Goal: Task Accomplishment & Management: Use online tool/utility

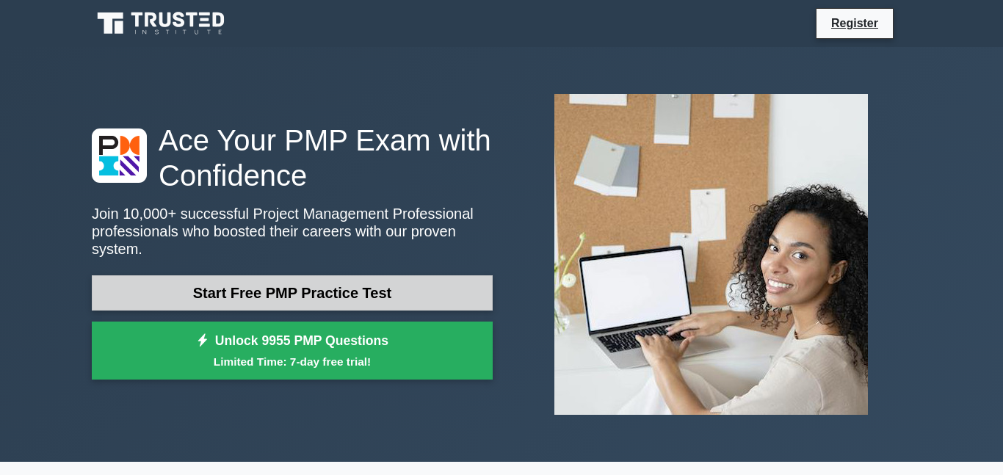
click at [284, 302] on link "Start Free PMP Practice Test" at bounding box center [292, 292] width 401 height 35
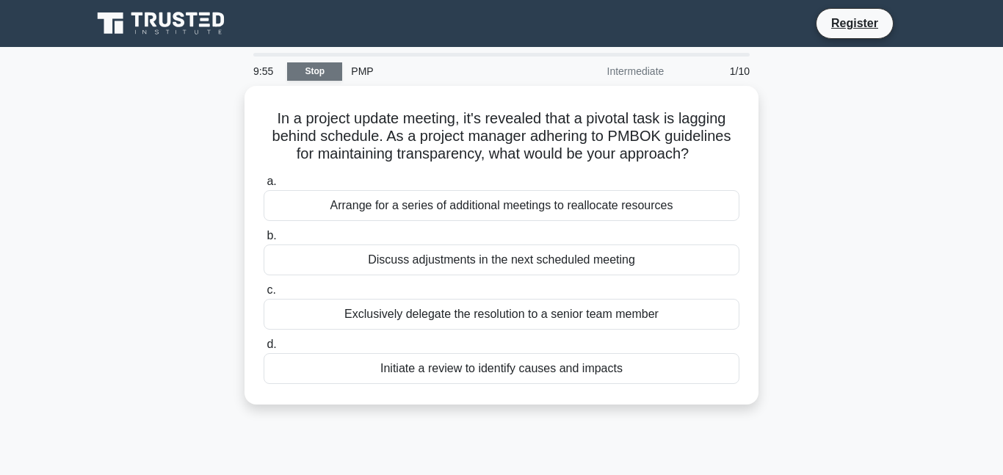
click at [327, 76] on link "Stop" at bounding box center [314, 71] width 55 height 18
